Goal: Transaction & Acquisition: Purchase product/service

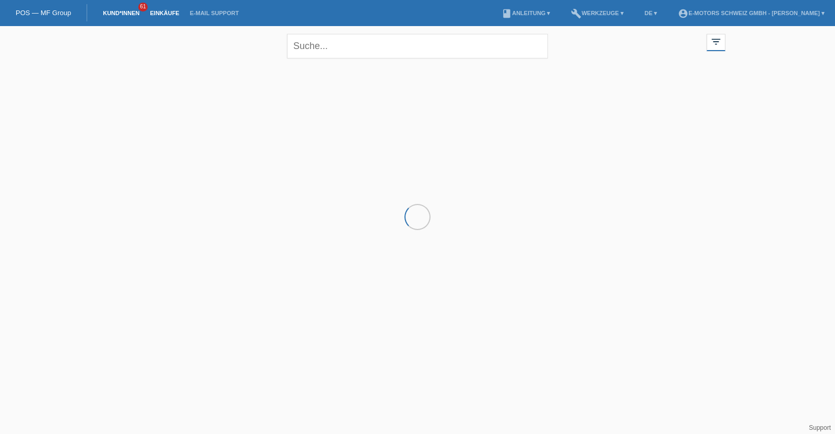
click at [170, 13] on link "Einkäufe" at bounding box center [165, 13] width 40 height 6
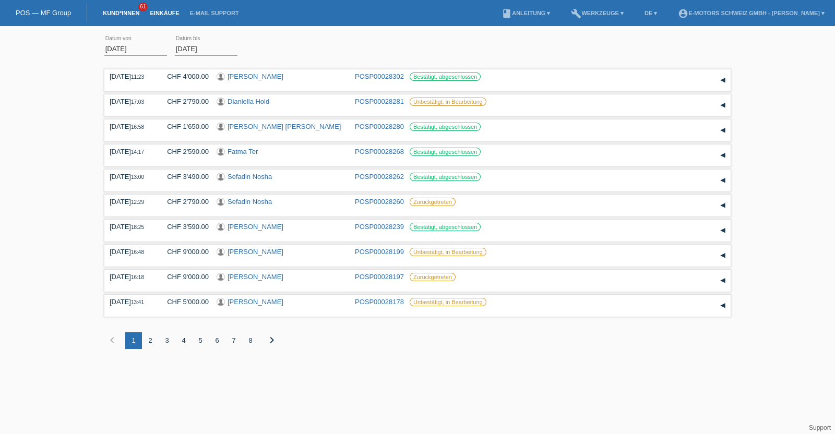
click at [126, 14] on link "Kund*innen" at bounding box center [121, 13] width 47 height 6
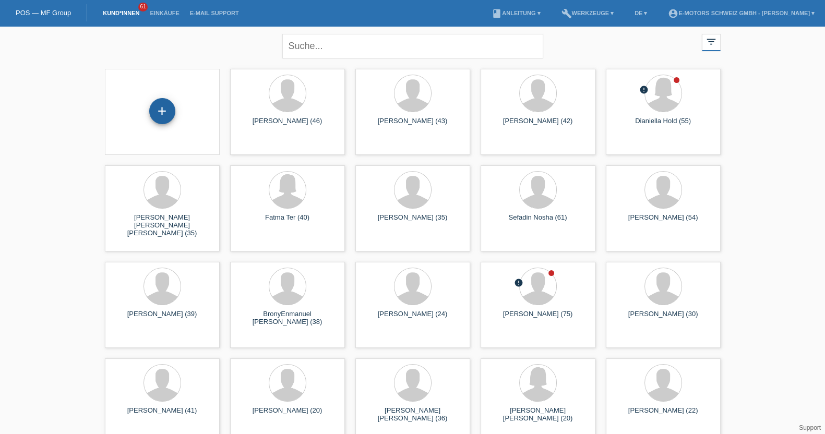
click at [162, 108] on div "+" at bounding box center [162, 111] width 26 height 26
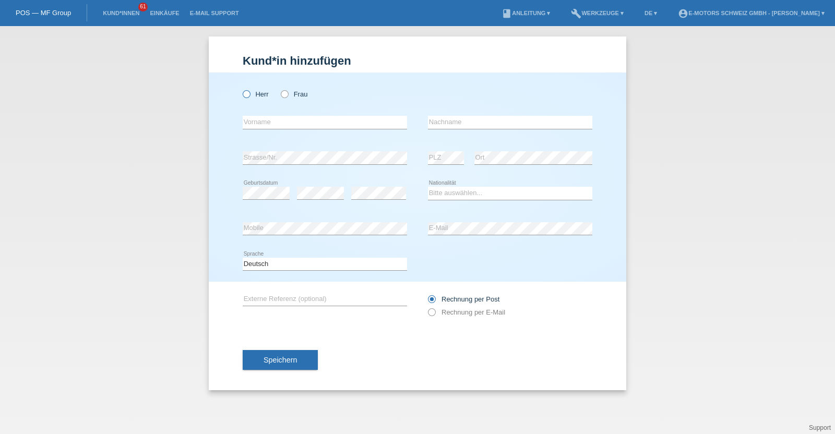
click at [241, 89] on icon at bounding box center [241, 89] width 0 height 0
click at [248, 90] on input "Herr" at bounding box center [246, 93] width 7 height 7
radio input "true"
click at [271, 117] on input "text" at bounding box center [325, 122] width 164 height 13
type input "Merdjan"
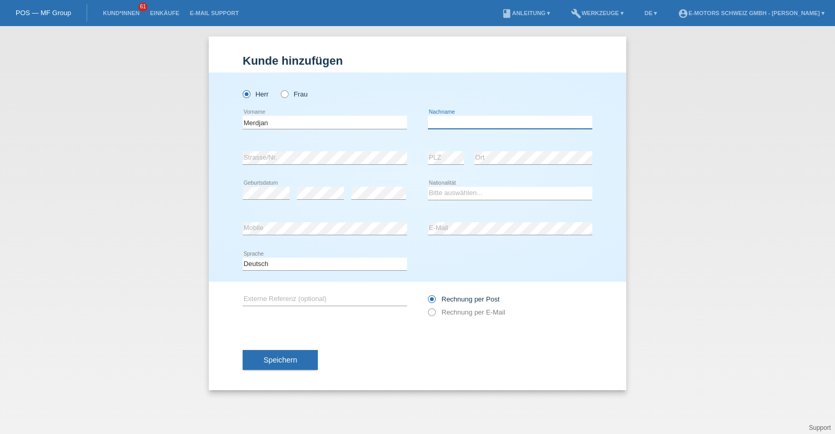
click at [450, 122] on input "text" at bounding box center [510, 122] width 164 height 13
type input "Abazov"
click at [434, 193] on select "Bitte auswählen... Schweiz Deutschland Liechtenstein Österreich ------------ Af…" at bounding box center [510, 193] width 164 height 13
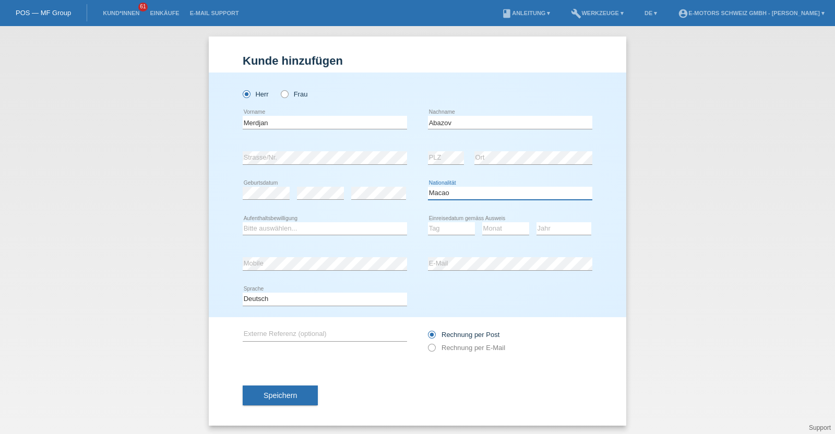
click at [440, 193] on select "Bitte auswählen... Schweiz Deutschland Liechtenstein Österreich ------------ Af…" at bounding box center [510, 193] width 164 height 13
select select "MK"
click at [428, 187] on select "Bitte auswählen... Schweiz Deutschland Liechtenstein Österreich ------------ Af…" at bounding box center [510, 193] width 164 height 13
click at [347, 228] on select "Bitte auswählen... C B B - Flüchtlingsstatus Andere" at bounding box center [325, 228] width 164 height 13
select select "B"
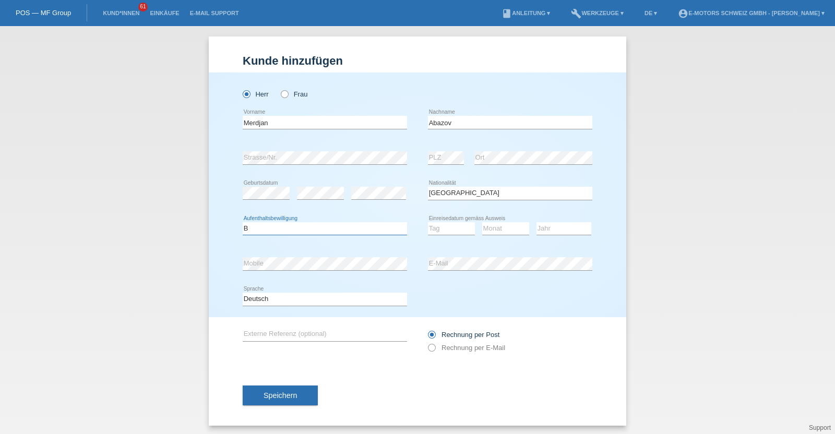
click at [243, 222] on select "Bitte auswählen... C B B - Flüchtlingsstatus Andere" at bounding box center [325, 228] width 164 height 13
click at [455, 228] on select "Tag 01 02 03 04 05 06 07 08 09 10 11" at bounding box center [451, 228] width 47 height 13
select select "20"
click at [428, 222] on select "Tag 01 02 03 04 05 06 07 08 09 10 11" at bounding box center [451, 228] width 47 height 13
click at [485, 225] on select "Monat 01 02 03 04 05 06 07 08 09 10 11" at bounding box center [505, 228] width 47 height 13
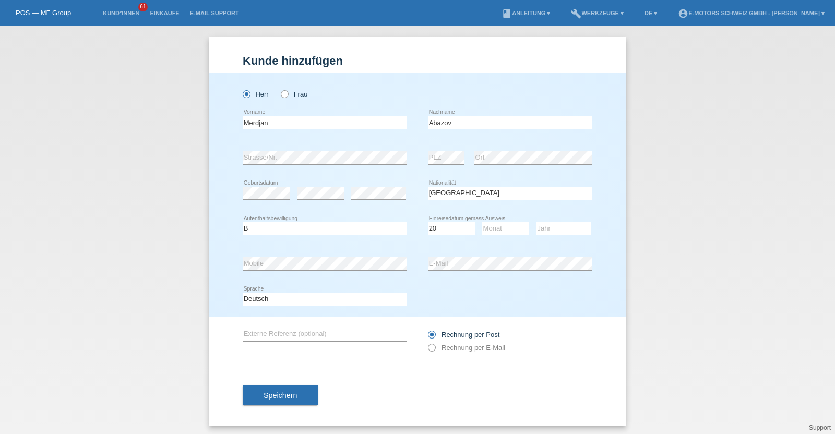
select select "03"
click at [482, 222] on select "Monat 01 02 03 04 05 06 07 08 09 10 11" at bounding box center [505, 228] width 47 height 13
click at [549, 229] on select "Jahr 2025 2024 2023 2022 2021 2020 2019 2018 2017 2016 2015 2014 2013 2012 2011…" at bounding box center [564, 228] width 55 height 13
select select "1999"
click at [537, 222] on select "Jahr 2025 2024 2023 2022 2021 2020 2019 2018 2017 2016 2015 2014 2013 2012 2011…" at bounding box center [564, 228] width 55 height 13
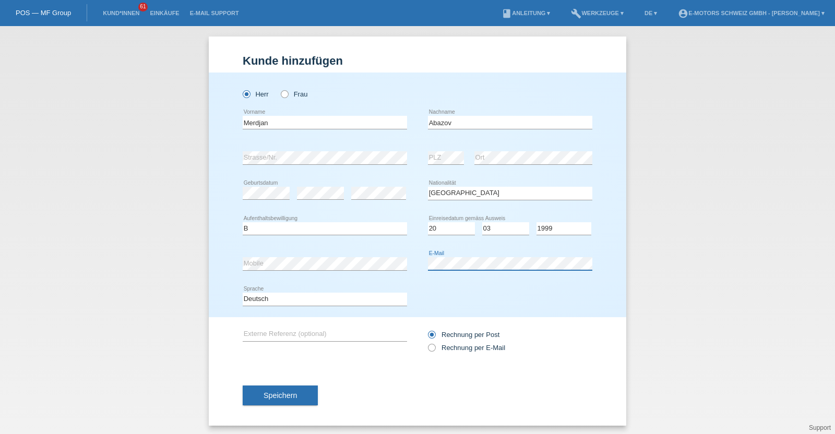
click at [386, 265] on div "error Mobile error E-Mail" at bounding box center [418, 263] width 350 height 35
click at [320, 255] on div "error Mobile" at bounding box center [325, 263] width 164 height 35
click at [231, 263] on div "Herr Frau Merdjan error Vorname C" at bounding box center [418, 195] width 418 height 245
click at [293, 387] on button "Speichern" at bounding box center [280, 396] width 75 height 20
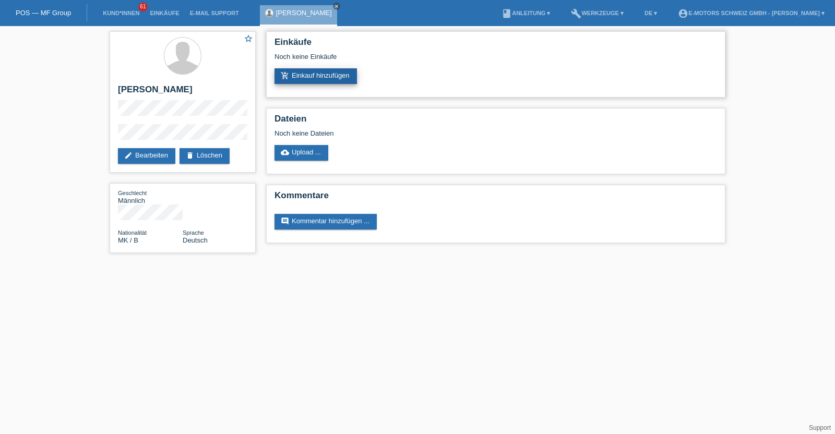
click at [325, 79] on link "add_shopping_cart Einkauf hinzufügen" at bounding box center [316, 76] width 82 height 16
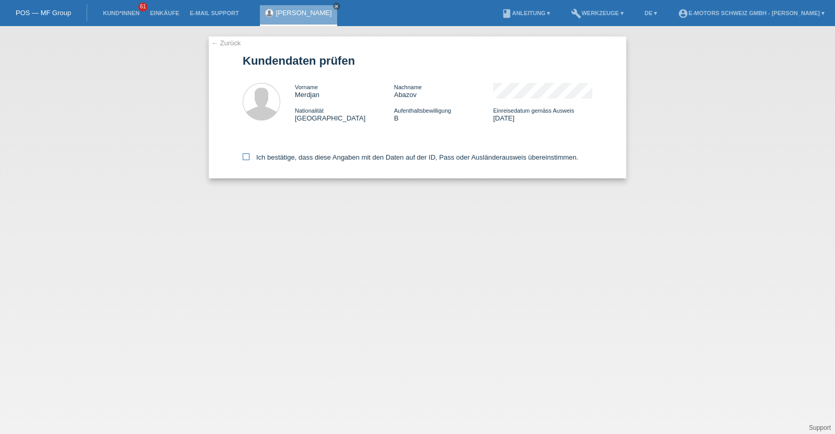
click at [345, 160] on label "Ich bestätige, dass diese Angaben mit den Daten auf der ID, Pass oder Ausländer…" at bounding box center [411, 157] width 336 height 8
click at [249, 160] on input "Ich bestätige, dass diese Angaben mit den Daten auf der ID, Pass oder Ausländer…" at bounding box center [246, 156] width 7 height 7
checkbox input "true"
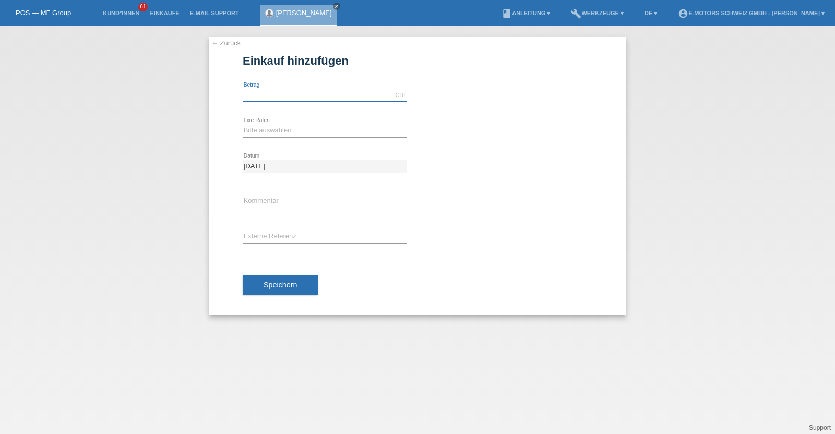
click at [344, 97] on input "text" at bounding box center [325, 95] width 164 height 13
type input "5000.00"
click at [301, 136] on select "Bitte auswählen 12 Raten 24 Raten 36 Raten 48 Raten" at bounding box center [325, 130] width 164 height 13
select select "214"
click at [243, 124] on select "Bitte auswählen 12 Raten 24 Raten 36 Raten 48 Raten" at bounding box center [325, 130] width 164 height 13
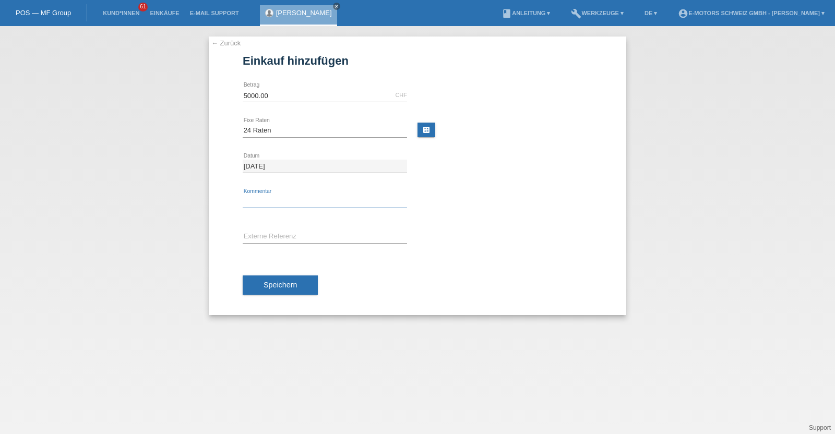
click at [286, 205] on input "text" at bounding box center [325, 201] width 164 height 13
type input "KENAN"
click at [270, 278] on button "Speichern" at bounding box center [280, 286] width 75 height 20
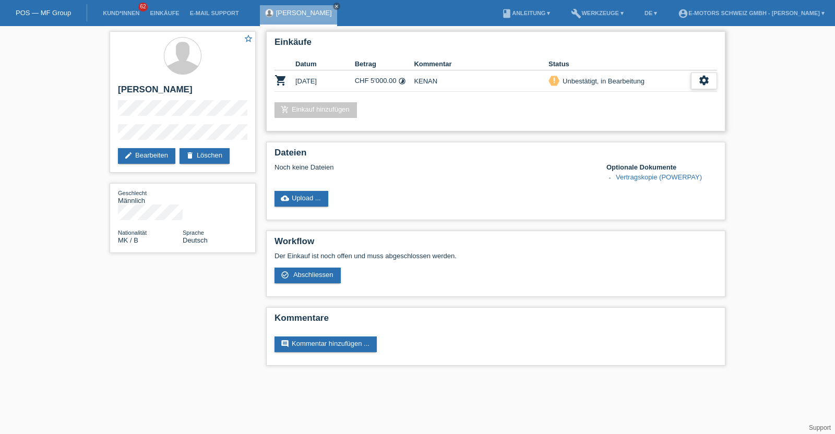
click at [707, 78] on icon "settings" at bounding box center [703, 80] width 11 height 11
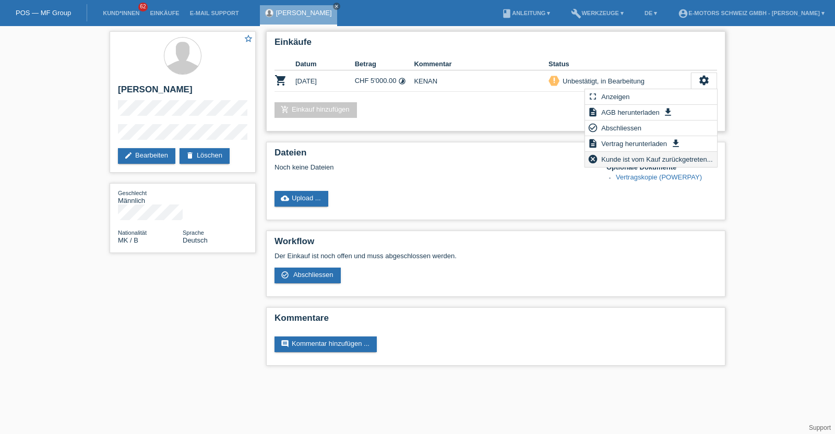
click at [637, 158] on span "Kunde ist vom Kauf zurückgetreten..." at bounding box center [657, 159] width 114 height 13
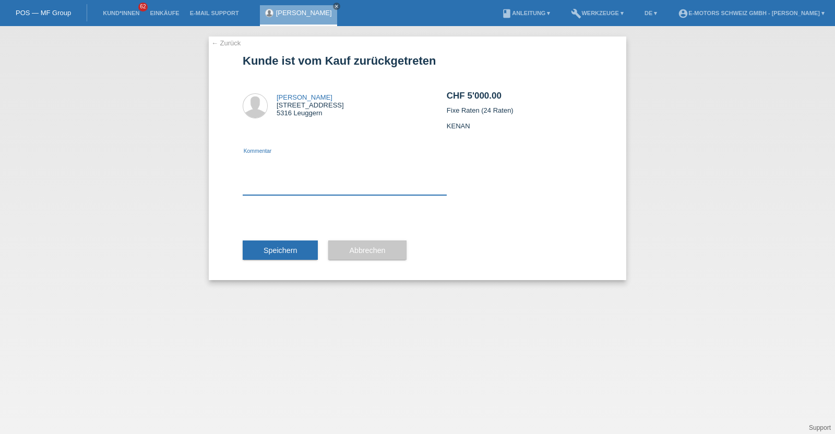
click at [385, 192] on textarea at bounding box center [345, 175] width 204 height 40
type textarea "neu"
click at [294, 245] on button "Speichern" at bounding box center [280, 251] width 75 height 20
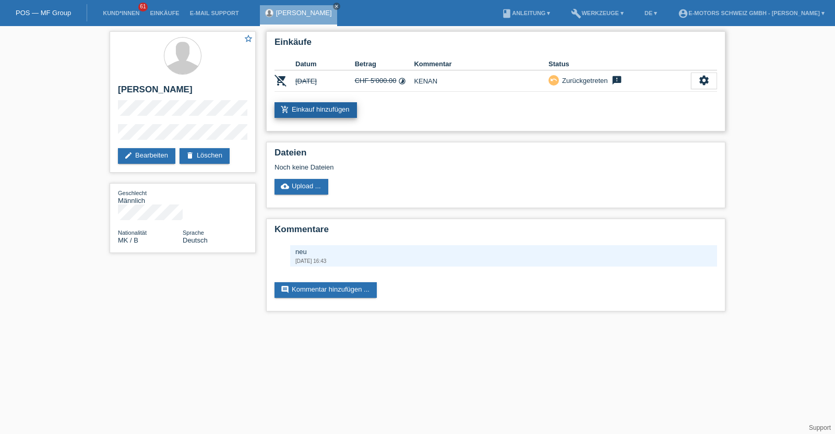
click at [304, 109] on link "add_shopping_cart Einkauf hinzufügen" at bounding box center [316, 110] width 82 height 16
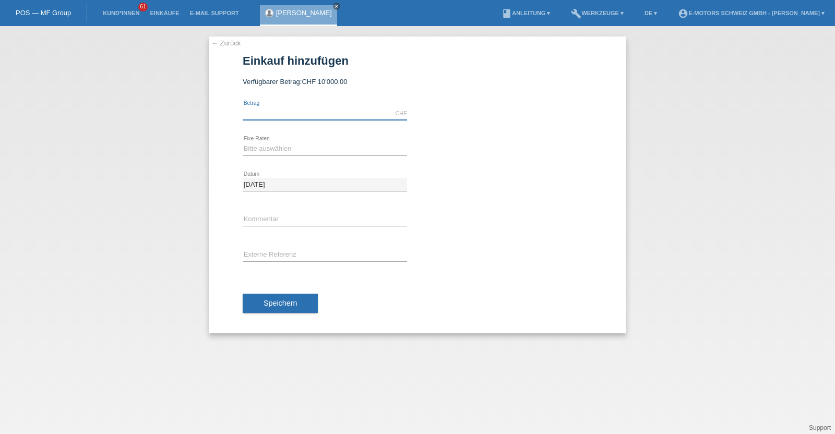
click at [304, 112] on input "text" at bounding box center [325, 113] width 164 height 13
type input "10000.00"
click at [263, 143] on select "Bitte auswählen 12 Raten 24 Raten 36 Raten 48 Raten" at bounding box center [325, 148] width 164 height 13
select select "214"
click at [243, 142] on select "Bitte auswählen 12 Raten 24 Raten 36 Raten 48 Raten" at bounding box center [325, 148] width 164 height 13
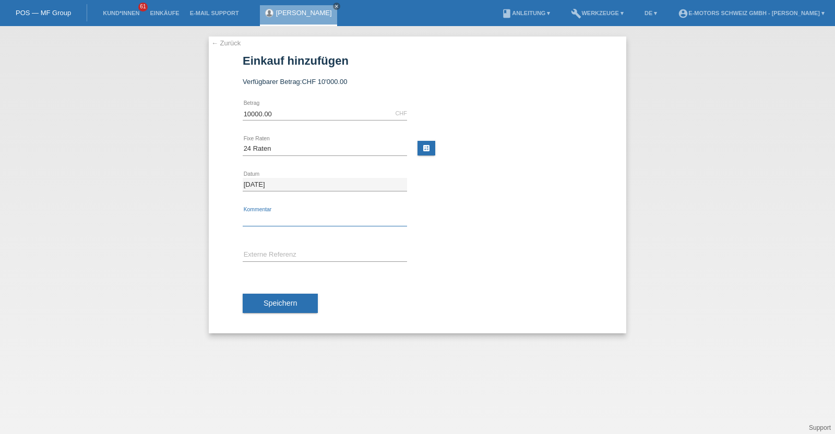
click at [260, 217] on input "text" at bounding box center [325, 219] width 164 height 13
type input "KENAN"
click at [292, 304] on span "Speichern" at bounding box center [280, 303] width 33 height 8
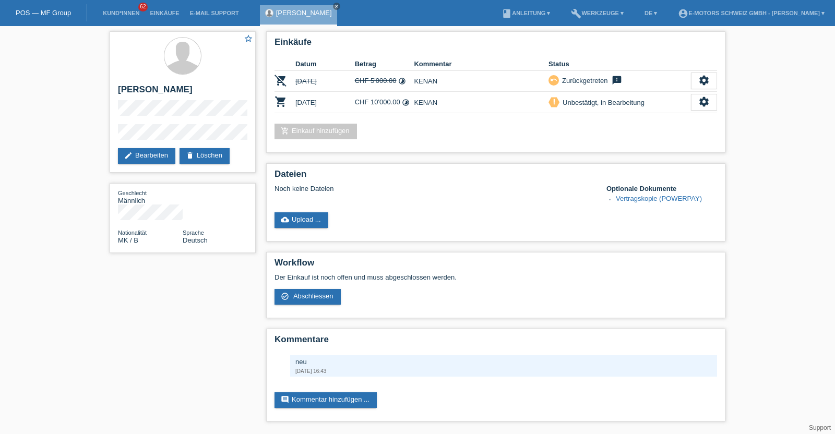
click at [292, 304] on div "Workflow Der Einkauf ist noch offen und muss abgeschlossen werden. check_circle…" at bounding box center [495, 285] width 459 height 66
click at [169, 11] on link "Einkäufe" at bounding box center [165, 13] width 40 height 6
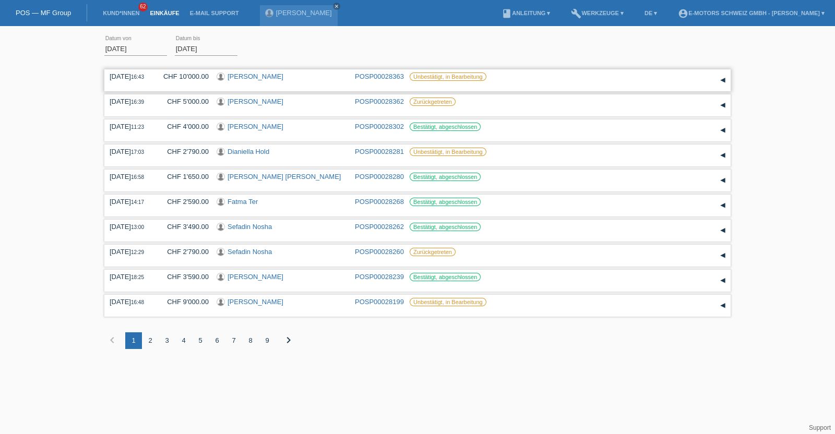
click at [244, 78] on link "[PERSON_NAME]" at bounding box center [256, 77] width 56 height 8
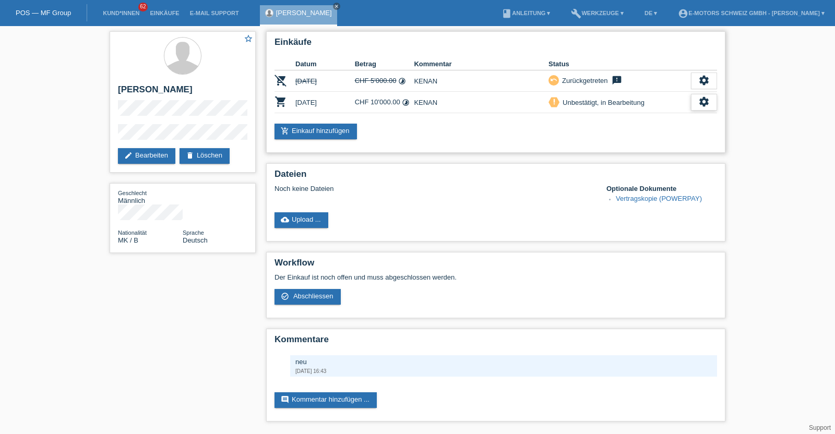
click at [708, 101] on icon "settings" at bounding box center [703, 101] width 11 height 11
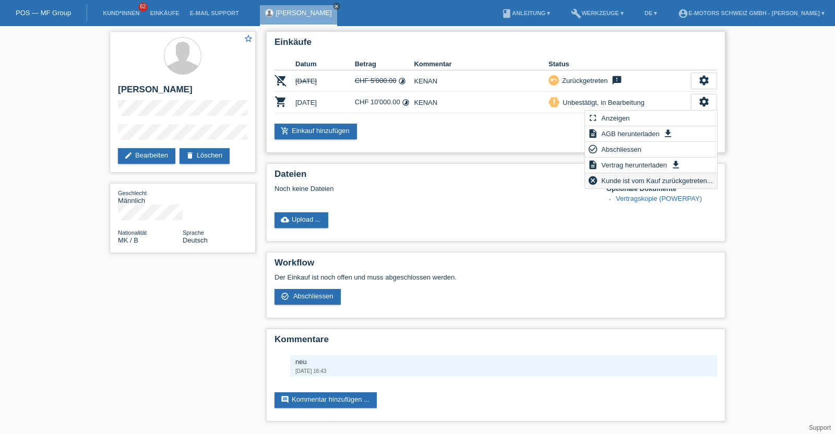
click at [621, 180] on span "Kunde ist vom Kauf zurückgetreten..." at bounding box center [657, 180] width 114 height 13
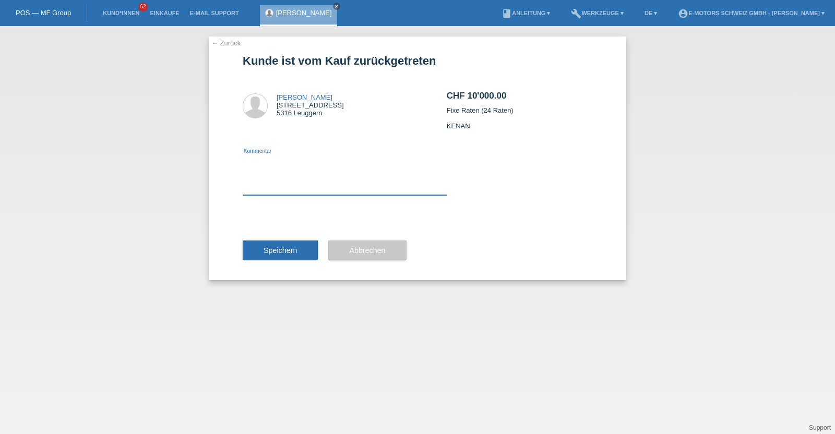
click at [321, 192] on textarea at bounding box center [345, 175] width 204 height 40
type textarea "neu"
click at [287, 249] on span "Speichern" at bounding box center [280, 250] width 33 height 8
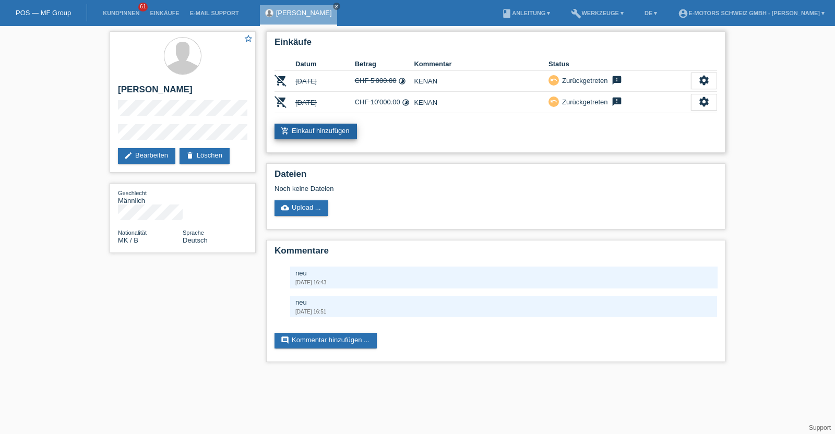
click at [302, 132] on link "add_shopping_cart Einkauf hinzufügen" at bounding box center [316, 132] width 82 height 16
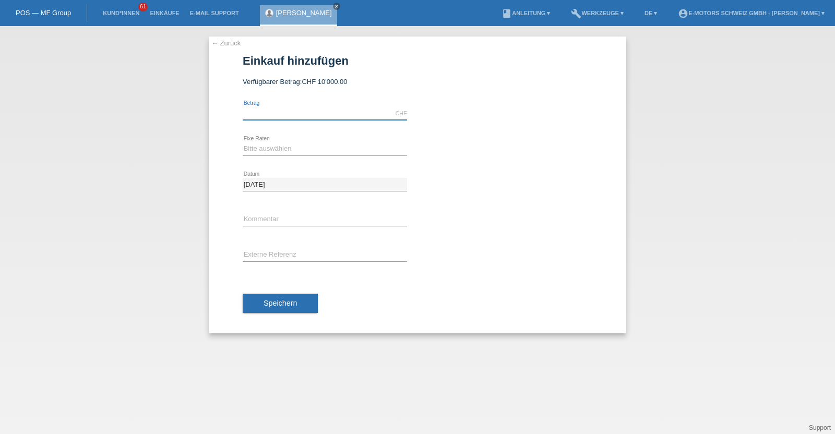
click at [292, 114] on input "text" at bounding box center [325, 113] width 164 height 13
type input "10000.00"
click at [248, 147] on select "Bitte auswählen 12 Raten 24 Raten 36 Raten 48 Raten" at bounding box center [325, 148] width 164 height 13
select select "216"
click at [243, 142] on select "Bitte auswählen 12 Raten 24 Raten 36 Raten 48 Raten" at bounding box center [325, 148] width 164 height 13
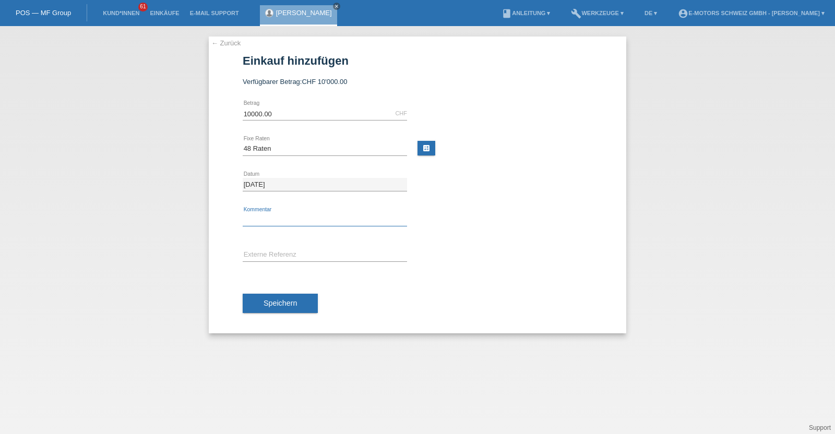
click at [274, 223] on input "text" at bounding box center [325, 219] width 164 height 13
type input "KENAN"
click at [295, 294] on button "Speichern" at bounding box center [280, 304] width 75 height 20
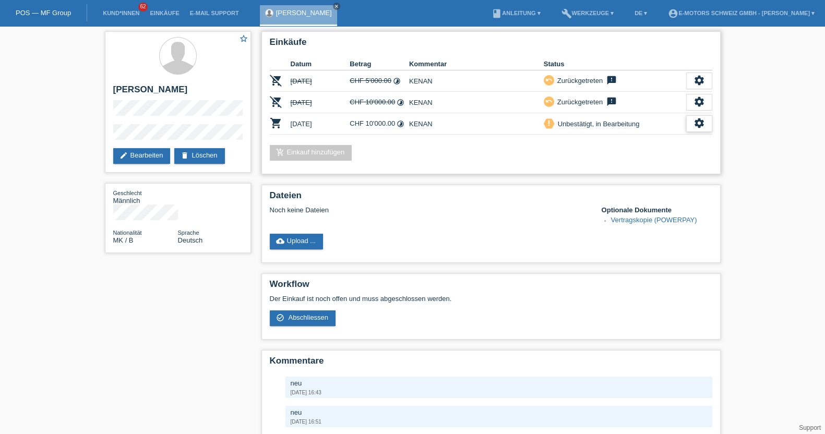
click at [700, 123] on icon "settings" at bounding box center [699, 122] width 11 height 11
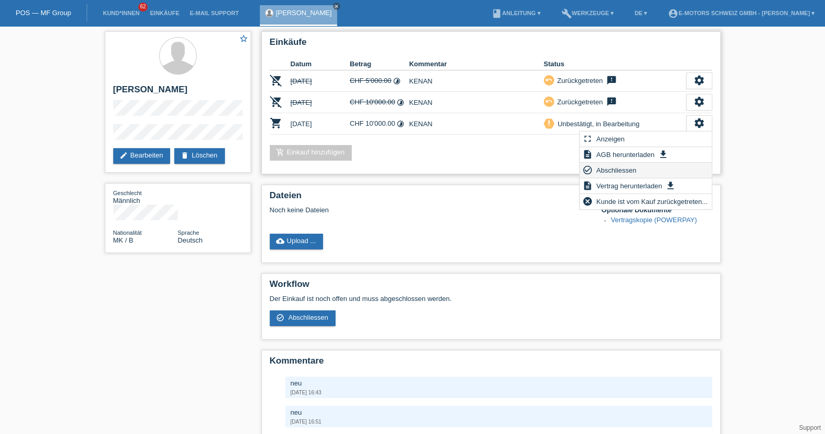
click at [614, 169] on span "Abschliessen" at bounding box center [616, 170] width 43 height 13
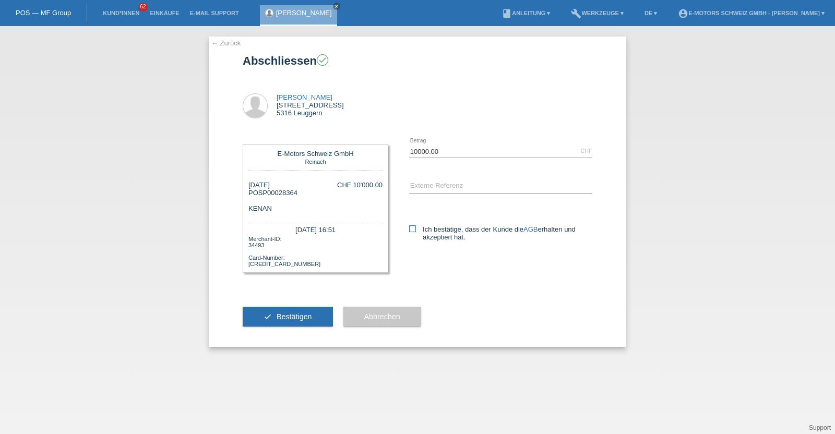
click at [414, 227] on icon at bounding box center [412, 228] width 7 height 7
click at [414, 227] on input "Ich bestätige, dass der Kunde die AGB erhalten und akzeptiert hat." at bounding box center [412, 228] width 7 height 7
checkbox input "true"
click at [300, 313] on button "check Bestätigen" at bounding box center [288, 317] width 90 height 20
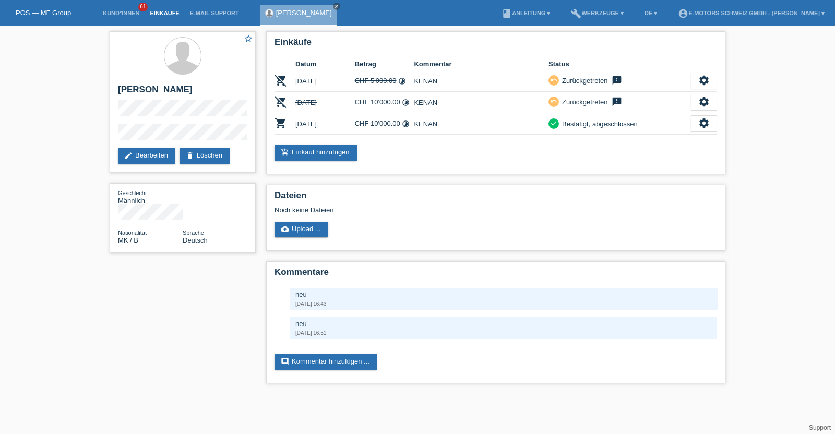
click at [159, 13] on link "Einkäufe" at bounding box center [165, 13] width 40 height 6
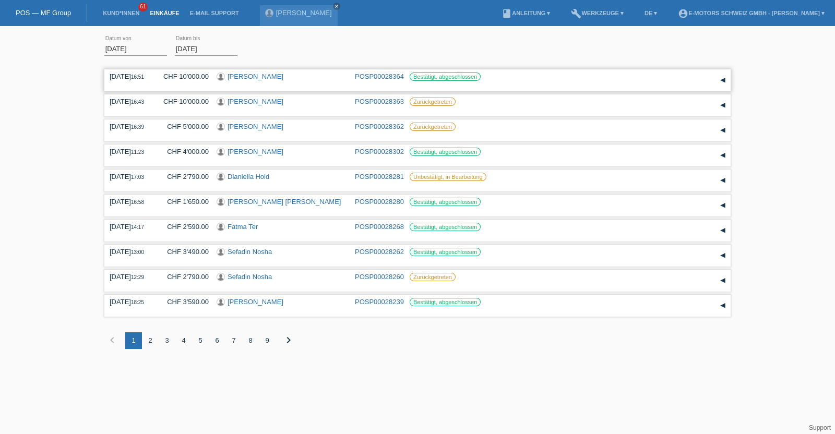
click at [237, 75] on link "[PERSON_NAME]" at bounding box center [256, 77] width 56 height 8
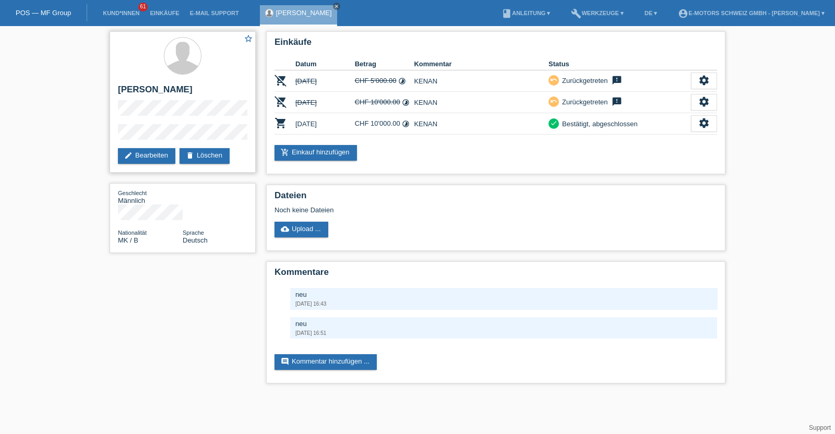
click at [130, 91] on h2 "[PERSON_NAME]" at bounding box center [182, 93] width 129 height 16
drag, startPoint x: 130, startPoint y: 91, endPoint x: 154, endPoint y: 89, distance: 24.1
click at [154, 89] on h2 "[PERSON_NAME]" at bounding box center [182, 93] width 129 height 16
copy h2 "[PERSON_NAME]"
